Goal: Navigation & Orientation: Go to known website

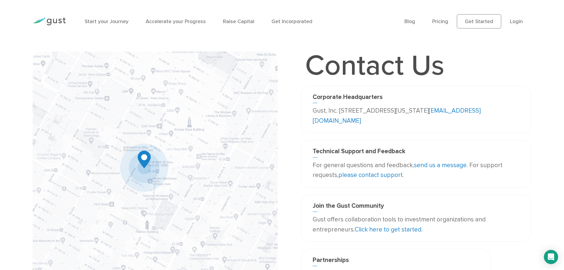
click at [342, 123] on link "[EMAIL_ADDRESS][DOMAIN_NAME]" at bounding box center [397, 115] width 168 height 17
click at [345, 121] on link "[EMAIL_ADDRESS][DOMAIN_NAME]" at bounding box center [397, 115] width 168 height 17
click at [509, 20] on ul "Blog FAQ Pricing Get Started Login Login" at bounding box center [467, 21] width 127 height 14
click at [518, 21] on link "Login" at bounding box center [516, 21] width 13 height 6
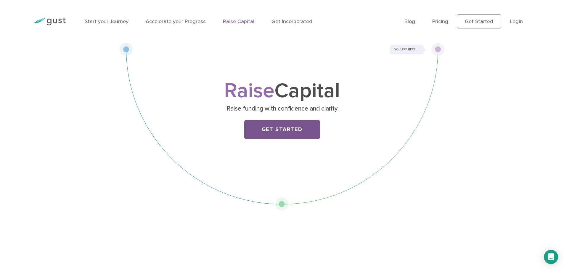
click at [298, 130] on link "Get Started" at bounding box center [282, 129] width 76 height 19
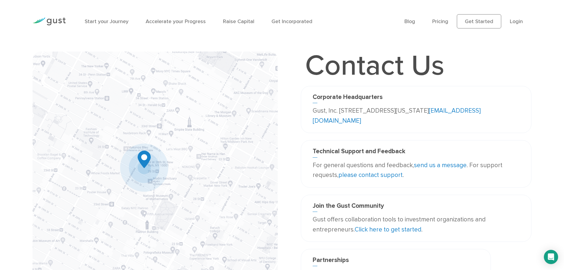
click at [357, 123] on link "[EMAIL_ADDRESS][DOMAIN_NAME]" at bounding box center [397, 115] width 168 height 17
